Goal: Find specific page/section: Find specific page/section

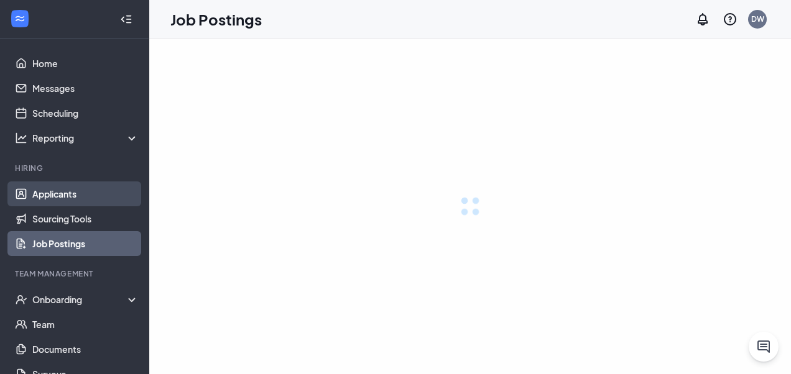
click at [55, 195] on link "Applicants" at bounding box center [85, 194] width 106 height 25
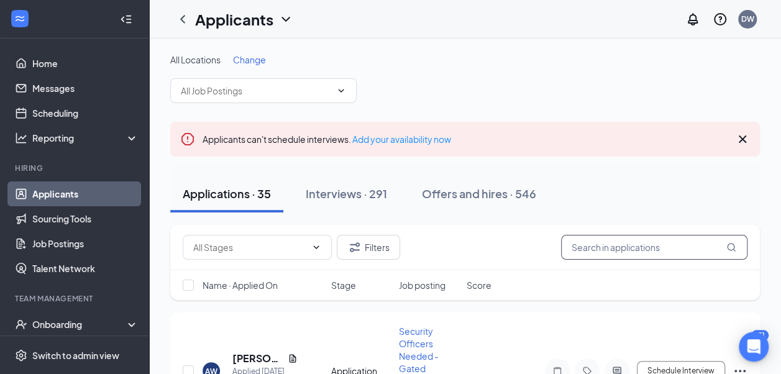
click at [604, 241] on input "text" at bounding box center [654, 247] width 186 height 25
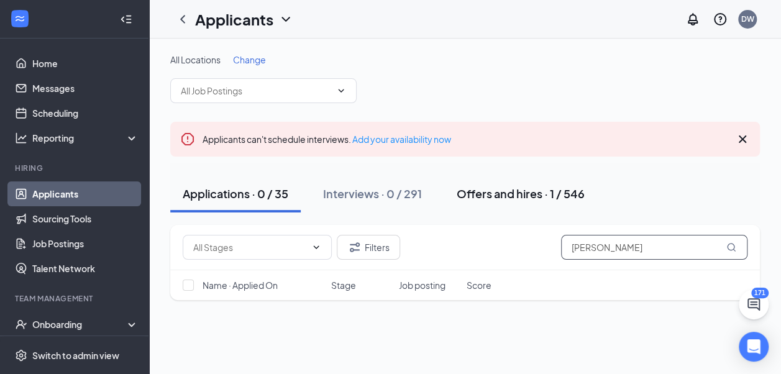
type input "[PERSON_NAME]"
click at [541, 188] on div "Offers and hires · 1 / 546" at bounding box center [521, 194] width 128 height 16
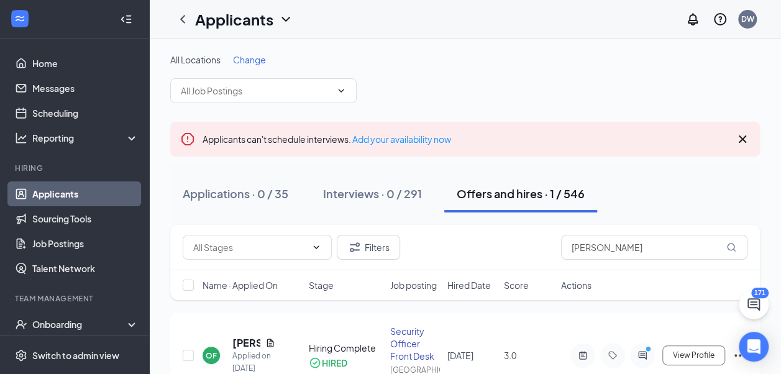
scroll to position [70, 0]
